Goal: Information Seeking & Learning: Learn about a topic

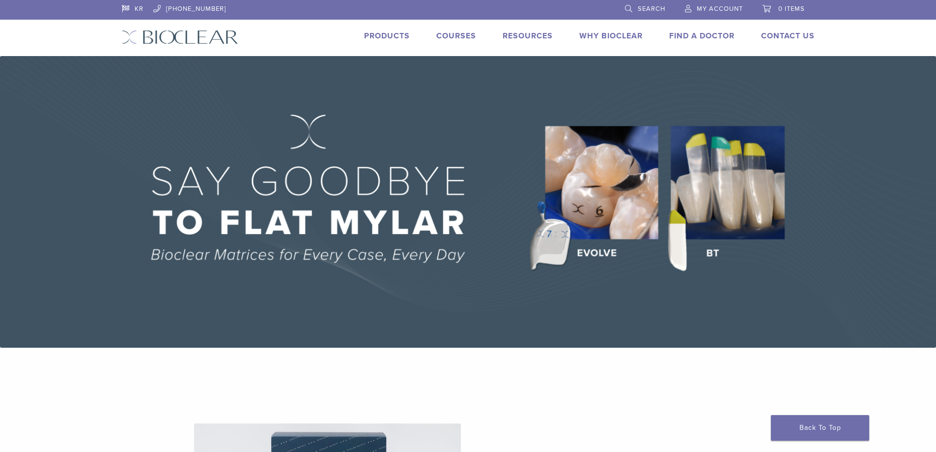
scroll to position [1728, 0]
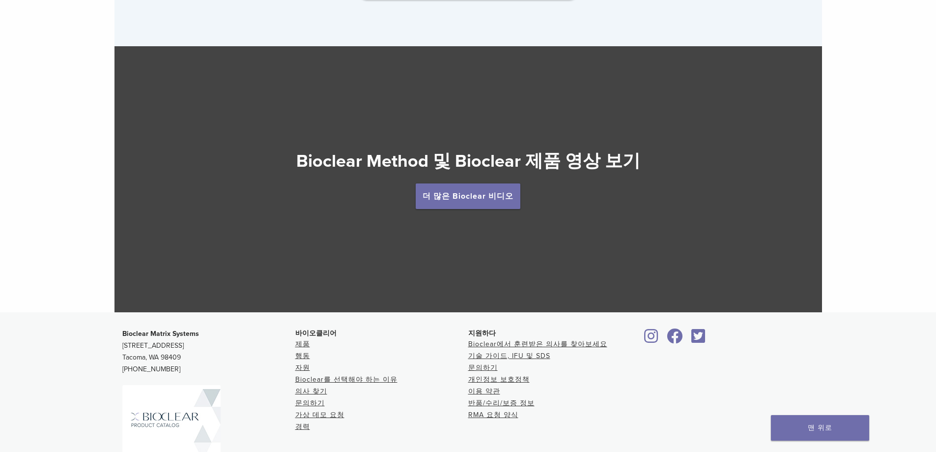
scroll to position [1867, 0]
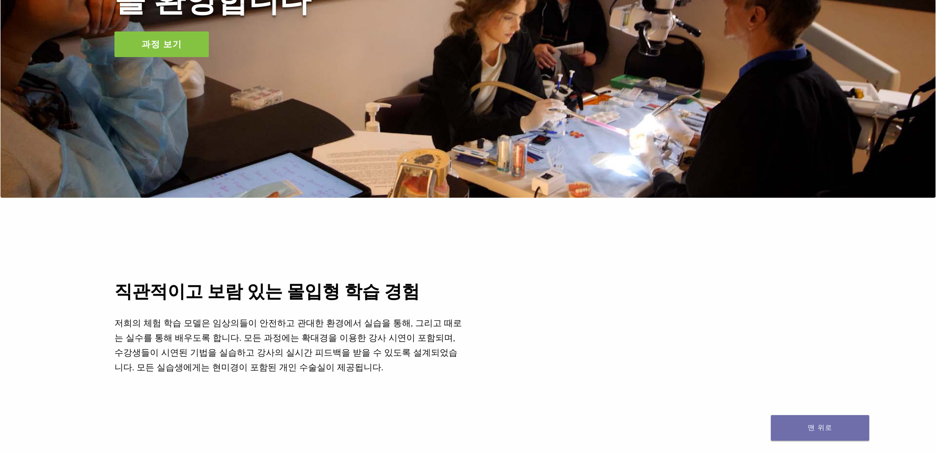
scroll to position [49, 0]
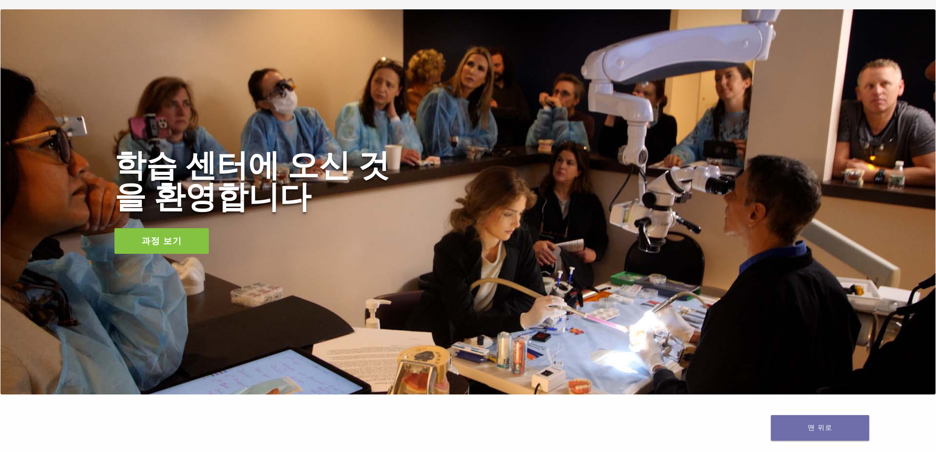
click at [180, 236] on font "과정 보기" at bounding box center [162, 241] width 40 height 12
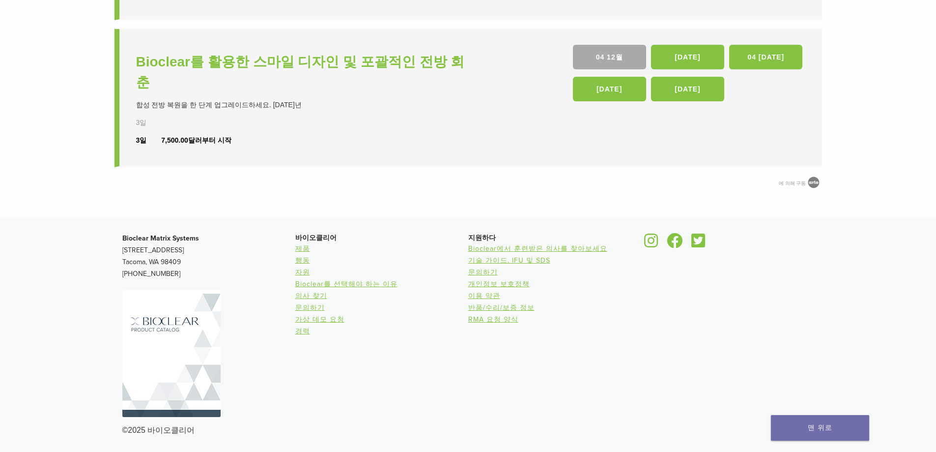
scroll to position [374, 0]
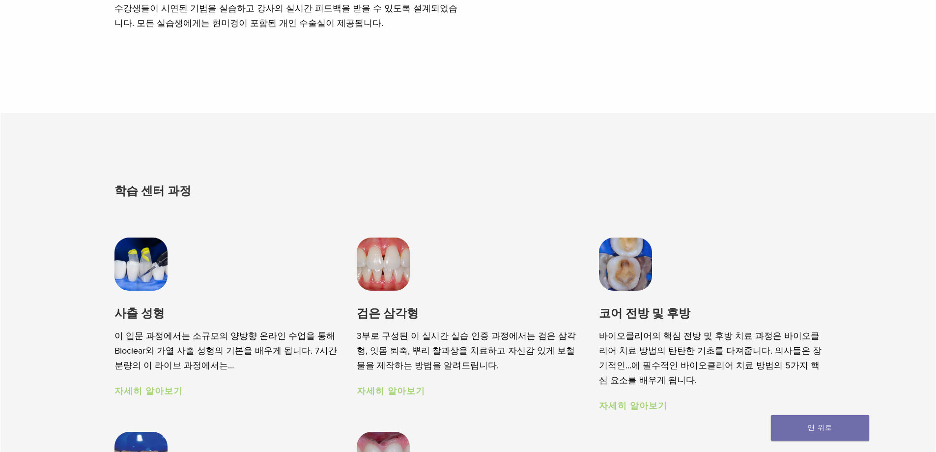
scroll to position [688, 0]
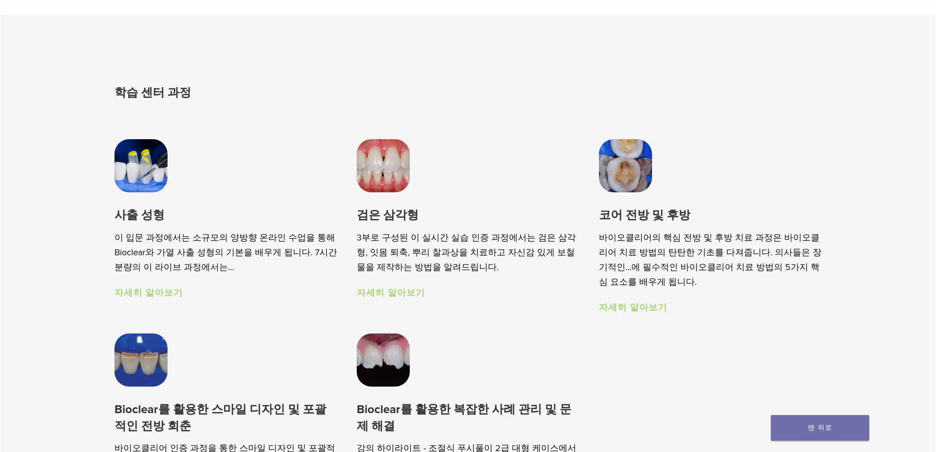
click at [154, 295] on font "자세히 알아보기" at bounding box center [149, 292] width 68 height 11
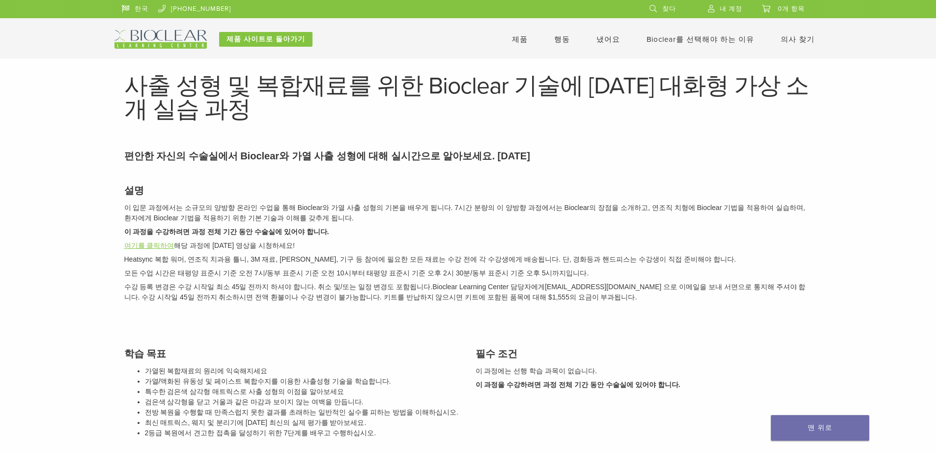
click at [161, 246] on font "여기를 클릭하여" at bounding box center [149, 245] width 50 height 8
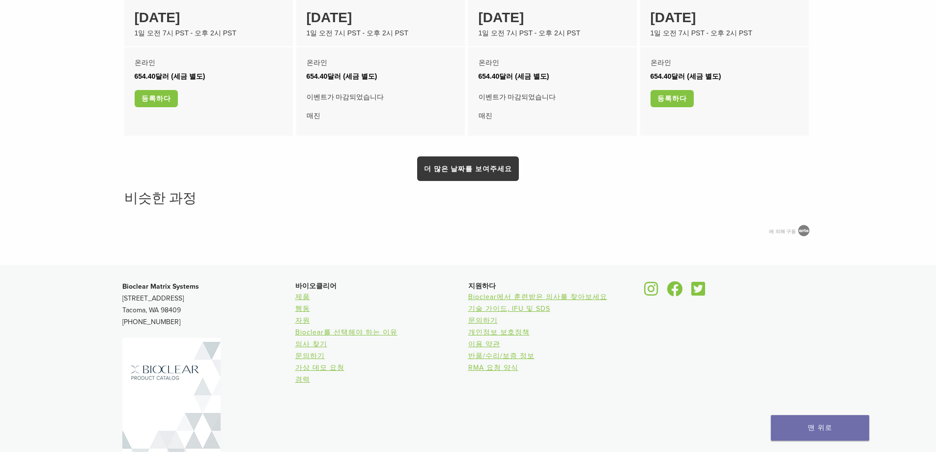
scroll to position [859, 0]
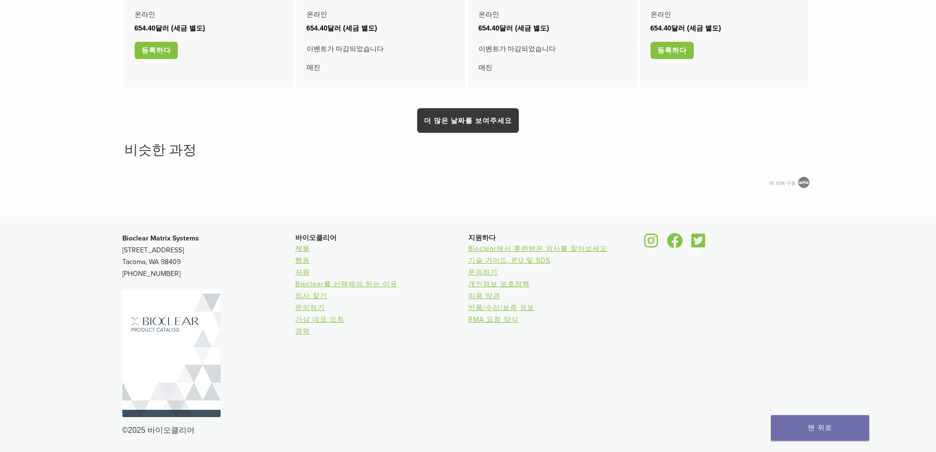
click at [169, 354] on img at bounding box center [171, 352] width 98 height 127
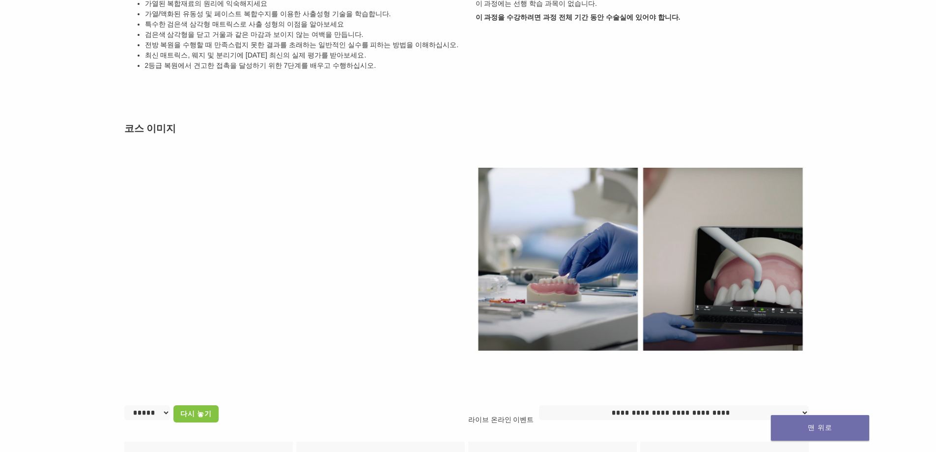
scroll to position [171, 0]
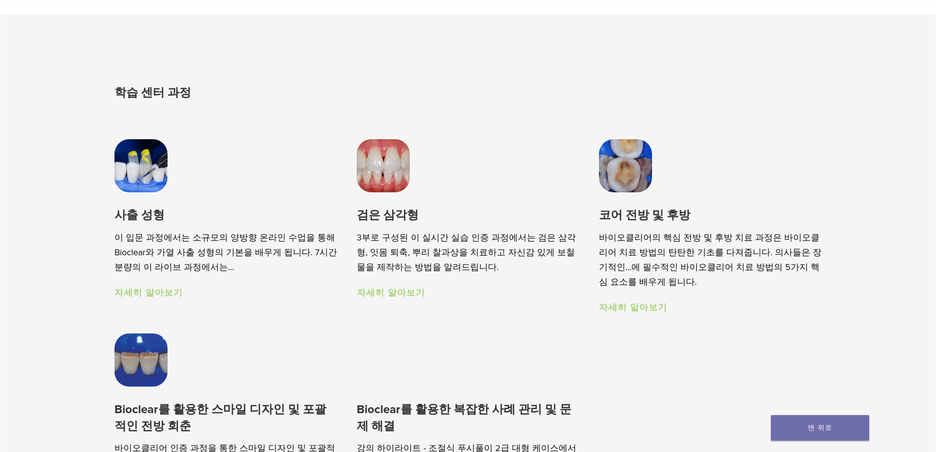
scroll to position [786, 0]
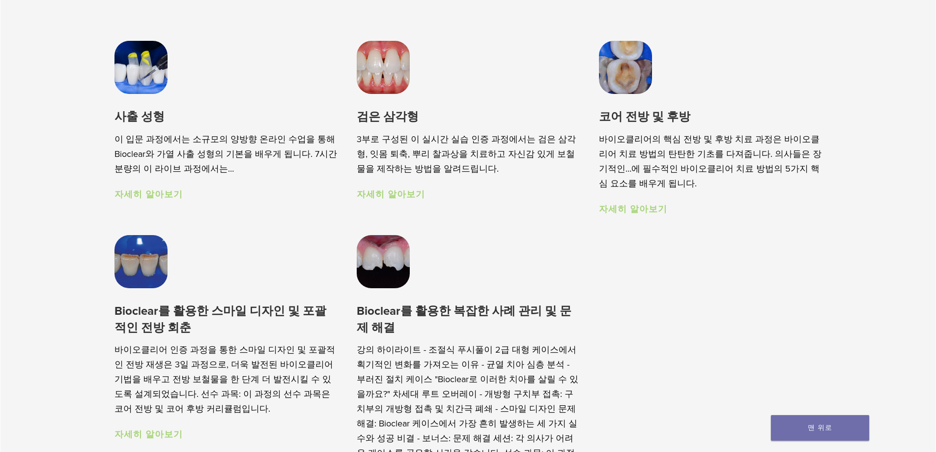
click at [391, 197] on font "자세히 알아보기" at bounding box center [391, 194] width 68 height 11
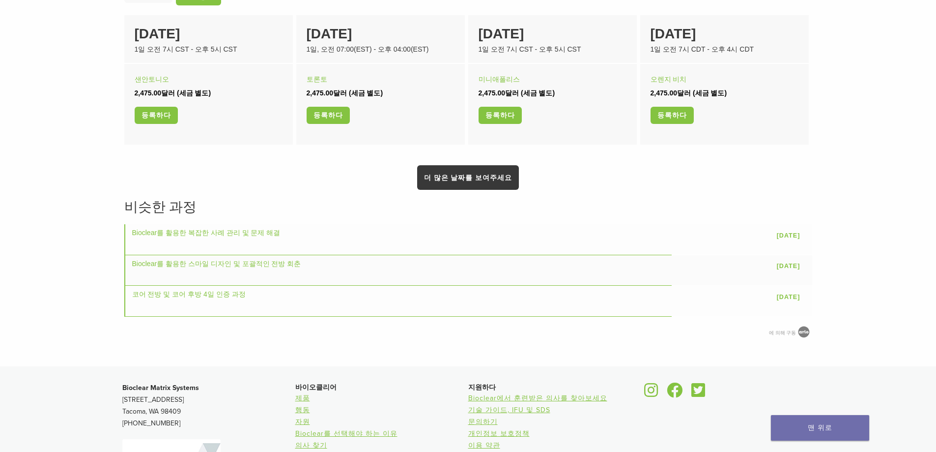
scroll to position [737, 0]
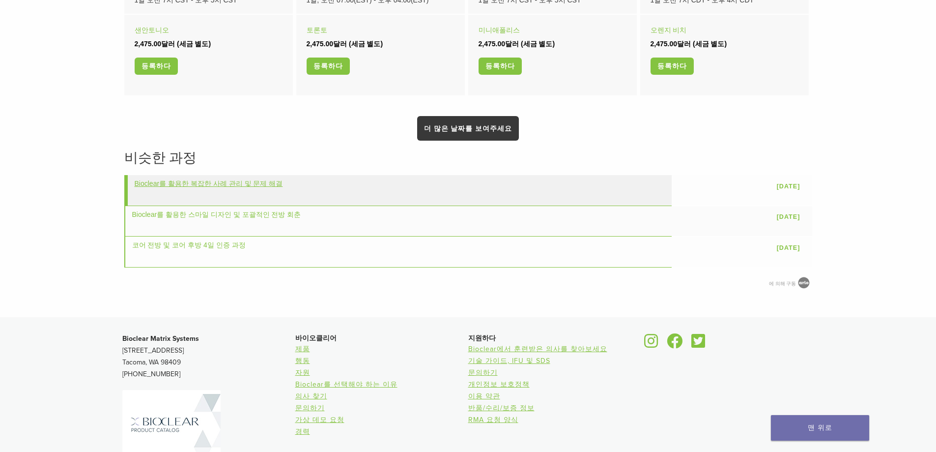
click at [201, 182] on font "Bioclear를 활용한 복잡한 사례 관리 및 문제 해결" at bounding box center [209, 183] width 148 height 8
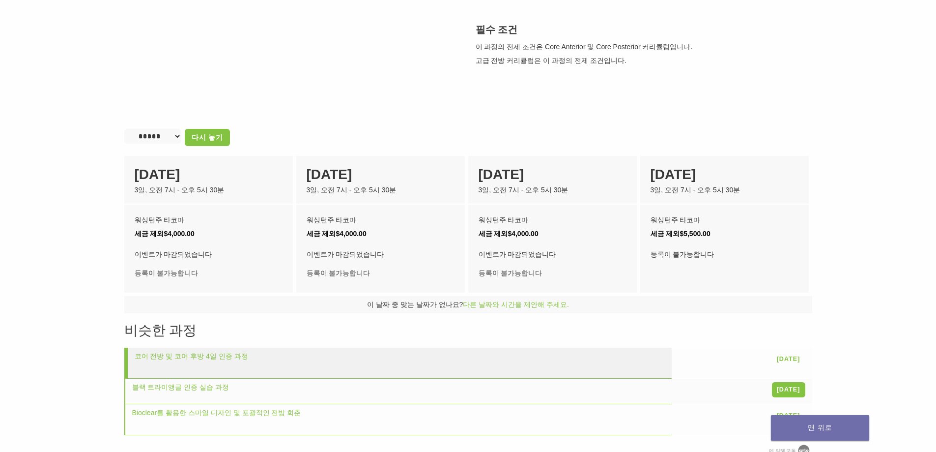
scroll to position [442, 0]
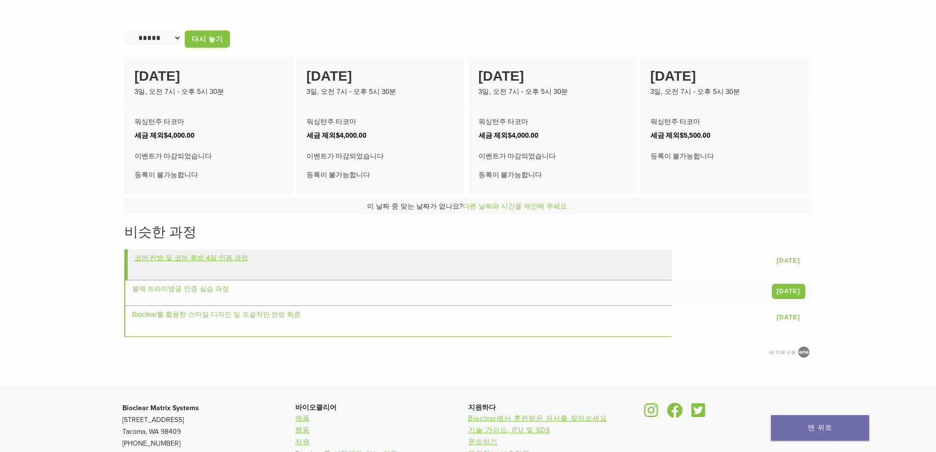
click at [231, 260] on font "코어 전방 및 코어 후방 4일 인증 과정" at bounding box center [192, 258] width 114 height 8
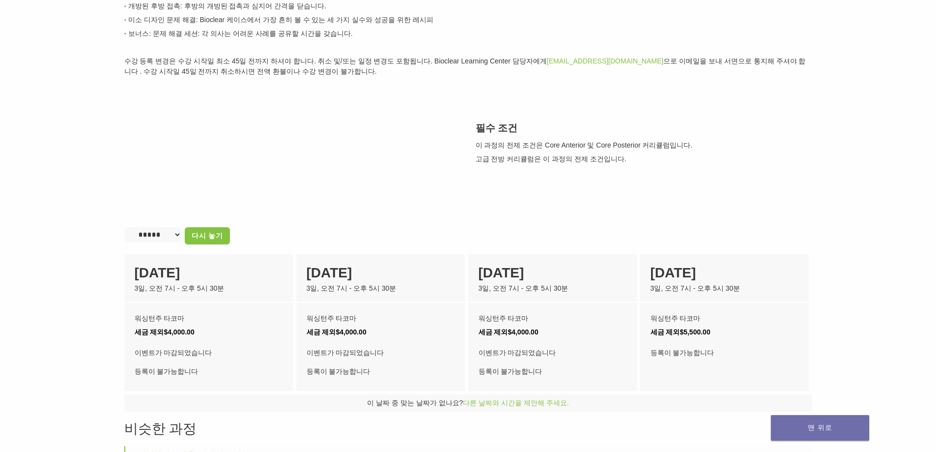
scroll to position [147, 0]
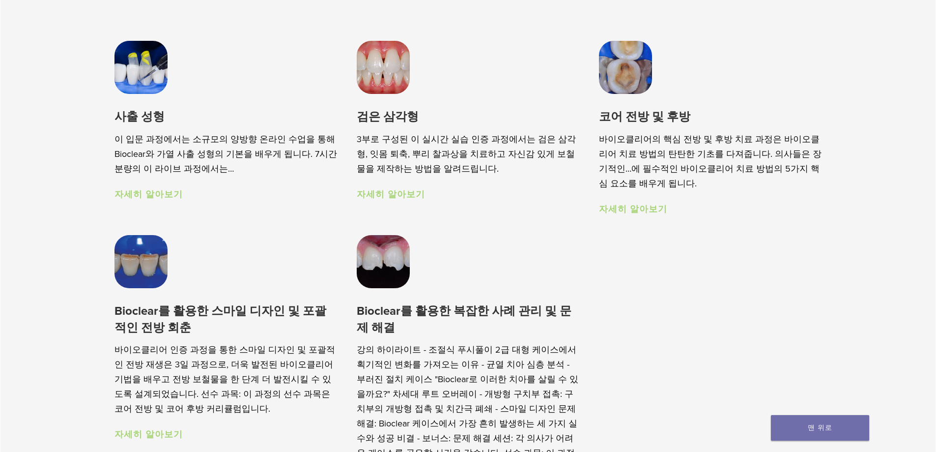
scroll to position [786, 0]
click at [639, 211] on font "자세히 알아보기" at bounding box center [633, 208] width 68 height 11
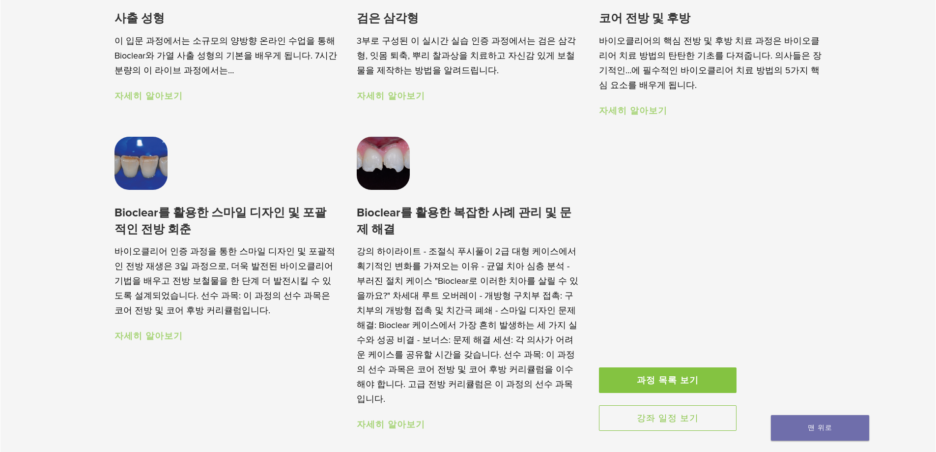
click at [149, 338] on font "자세히 알아보기" at bounding box center [149, 335] width 68 height 11
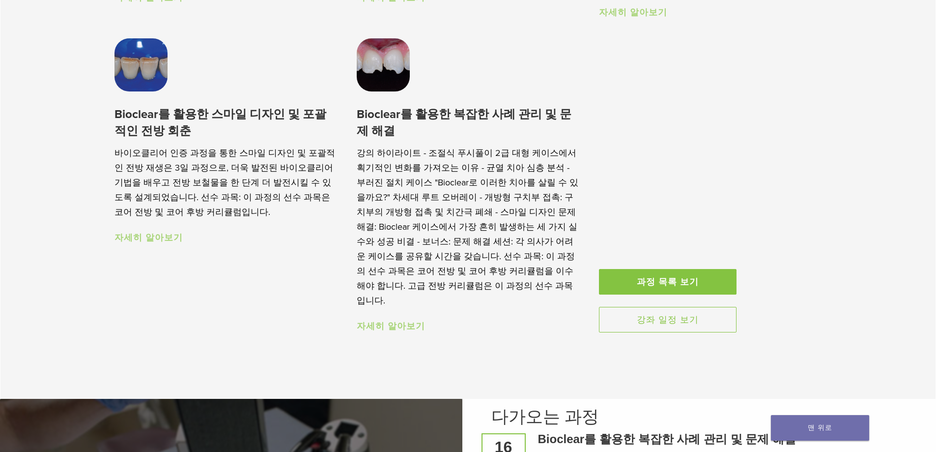
scroll to position [1032, 0]
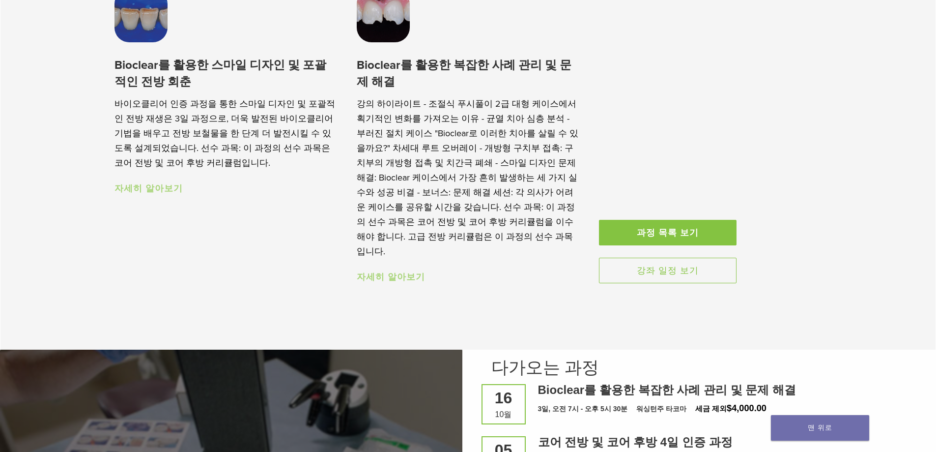
click at [395, 281] on font "자세히 알아보기" at bounding box center [391, 276] width 68 height 11
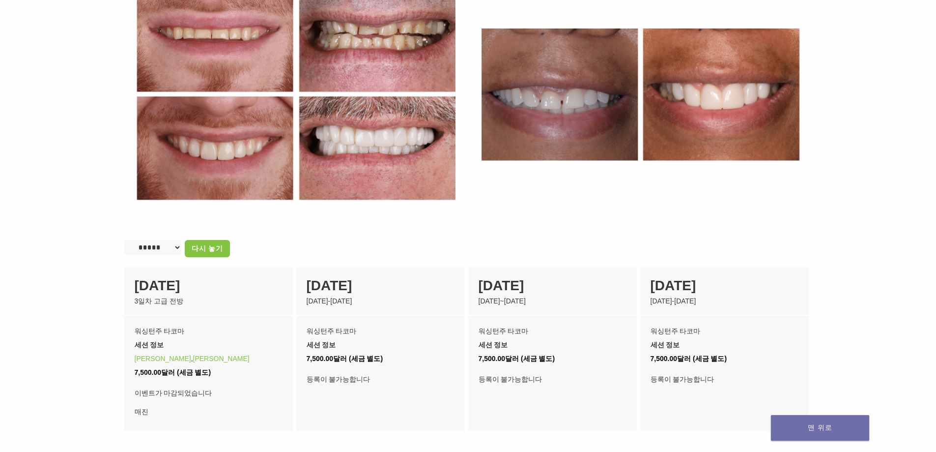
scroll to position [197, 0]
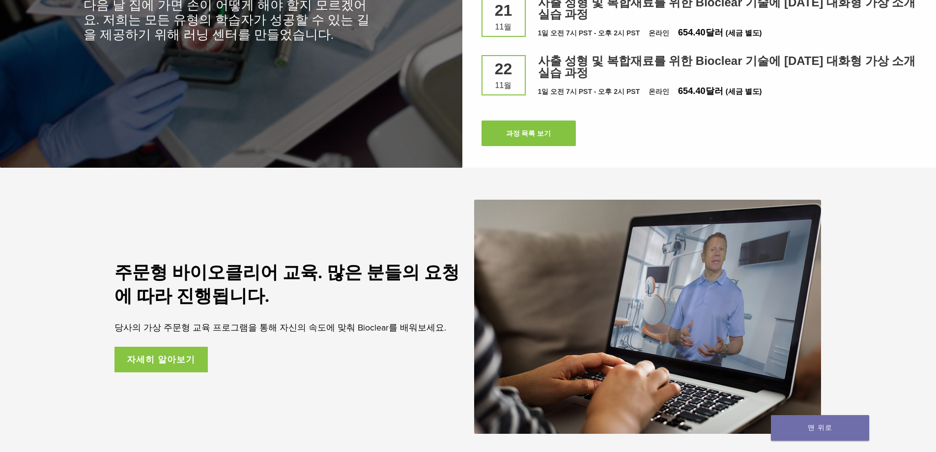
scroll to position [1573, 0]
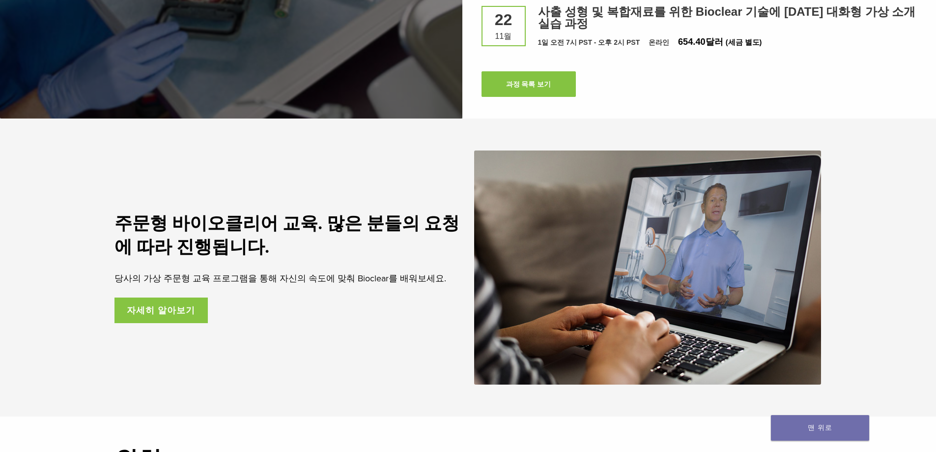
click at [198, 316] on link "자세히 알아보기" at bounding box center [162, 310] width 94 height 26
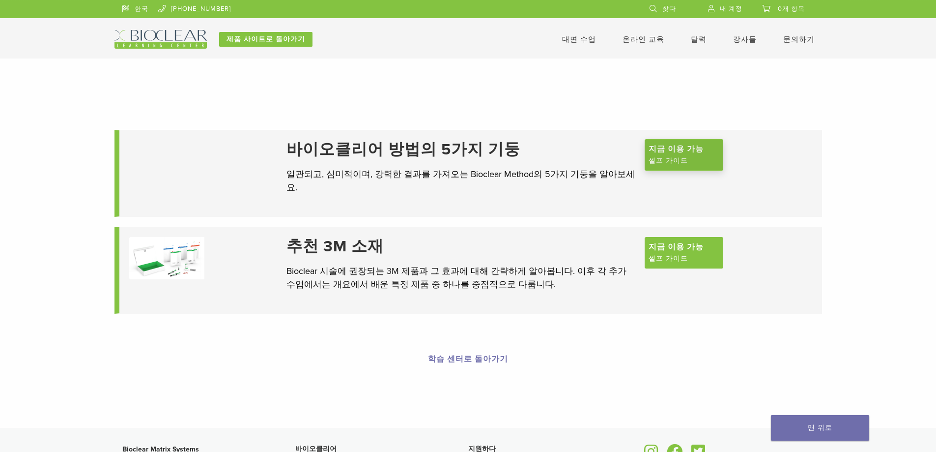
click at [674, 155] on span "지금 이용 가능" at bounding box center [676, 149] width 55 height 12
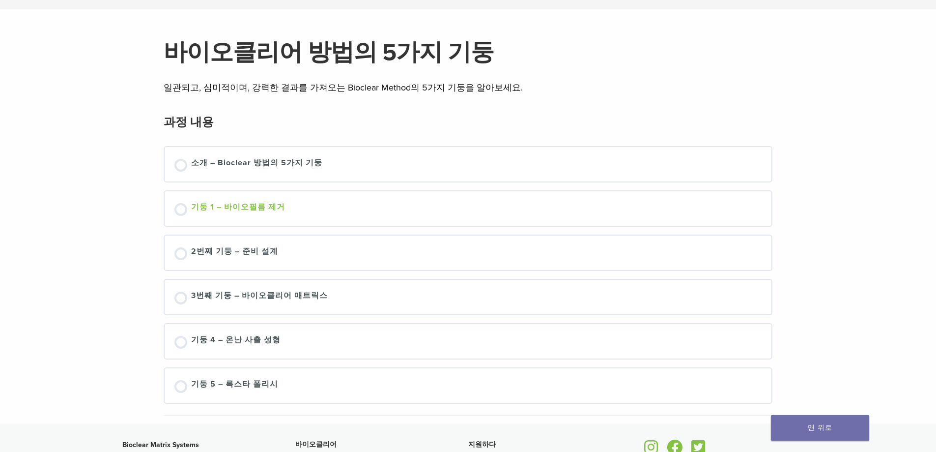
scroll to position [98, 0]
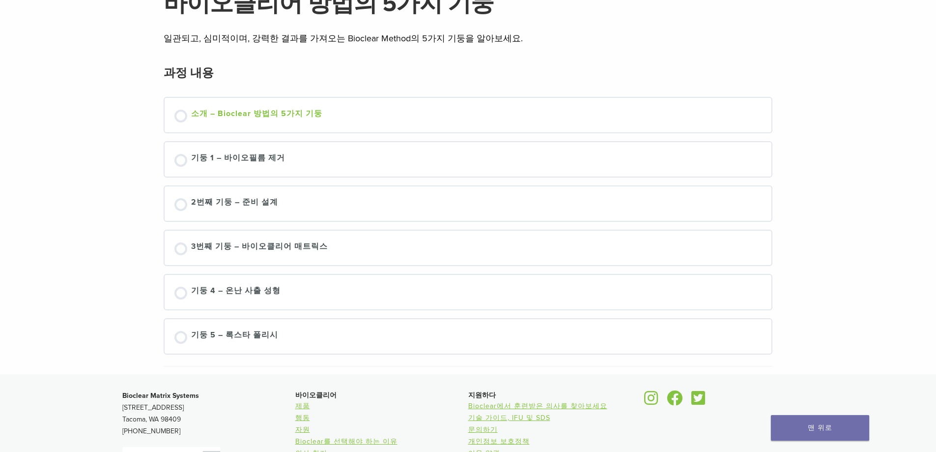
click at [285, 116] on font "소개 – Bioclear 방법의 5가지 기둥" at bounding box center [256, 114] width 131 height 10
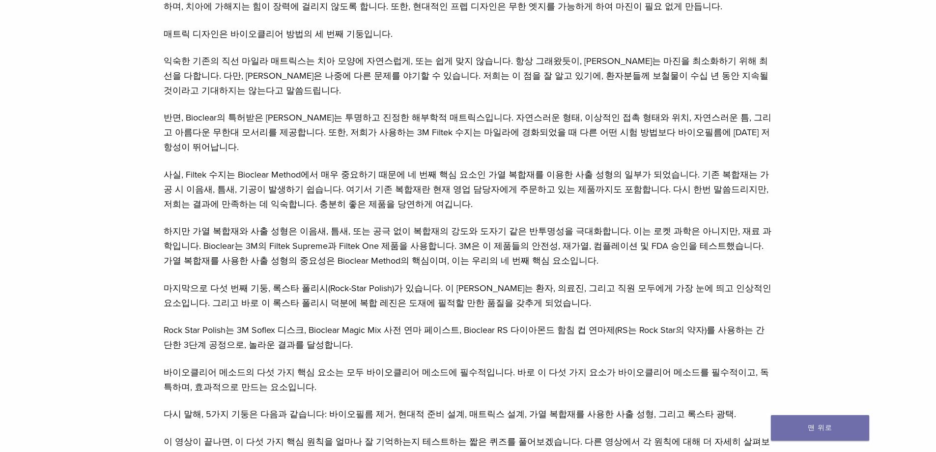
scroll to position [835, 0]
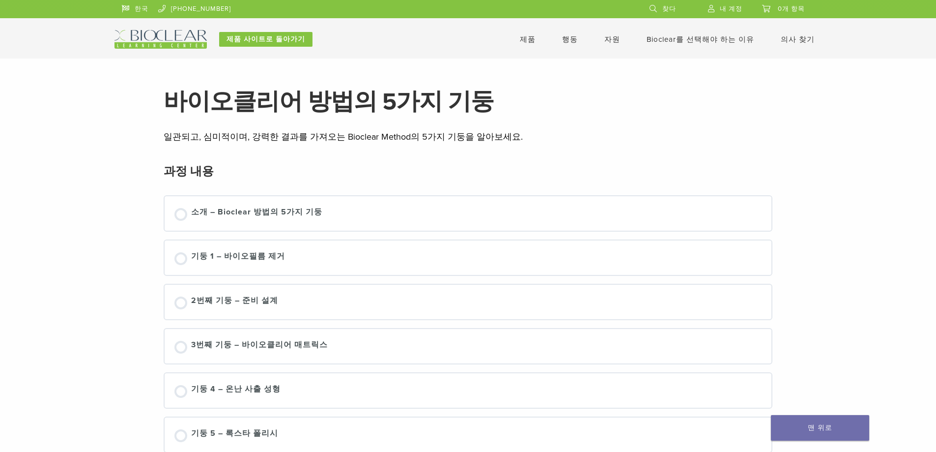
scroll to position [98, 0]
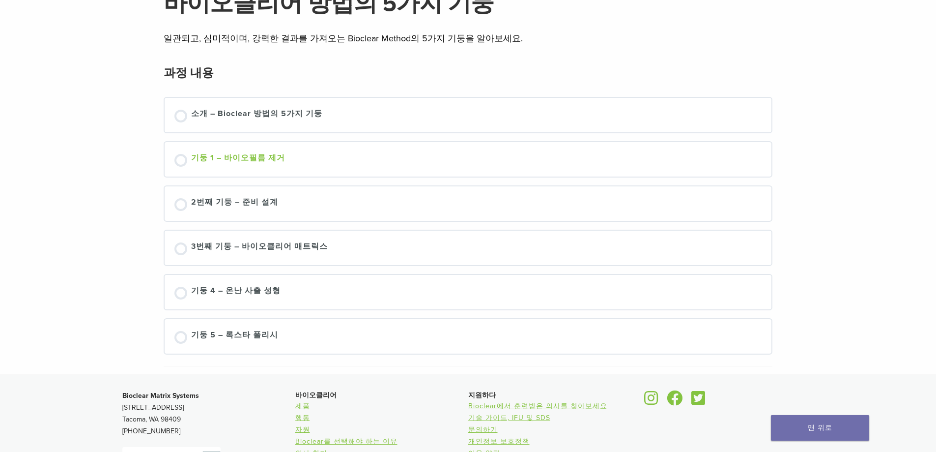
click at [251, 160] on font "기둥 1 – 바이오필름 제거" at bounding box center [238, 158] width 94 height 10
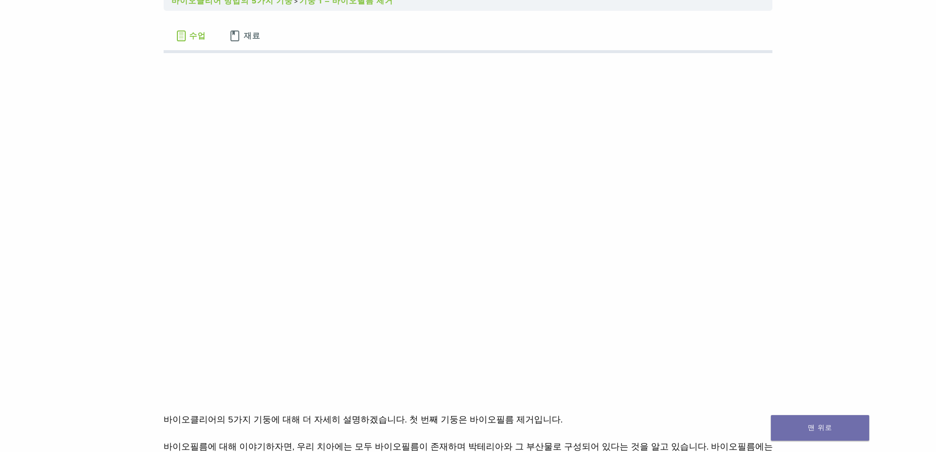
scroll to position [246, 0]
